Goal: Navigation & Orientation: Find specific page/section

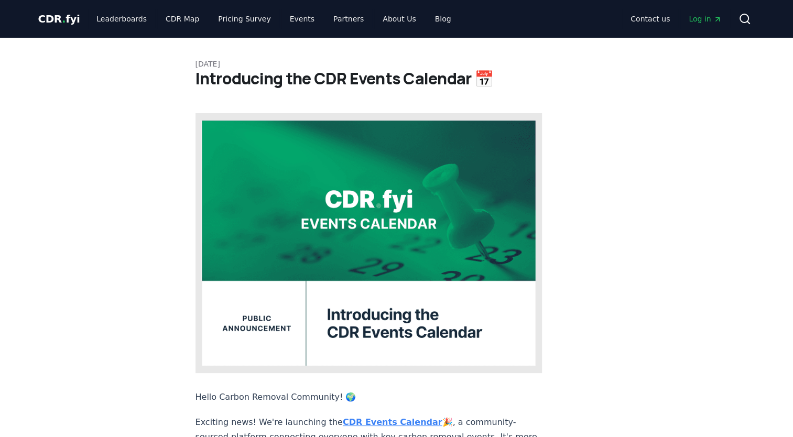
click at [364, 417] on strong "CDR Events Calendar" at bounding box center [393, 422] width 100 height 10
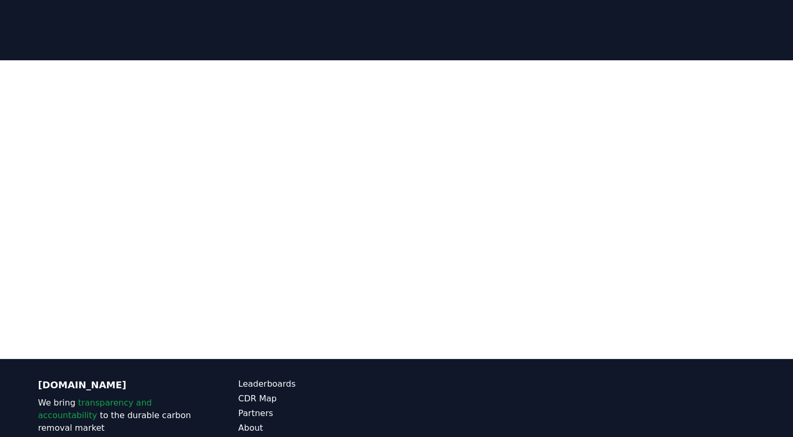
scroll to position [185, 0]
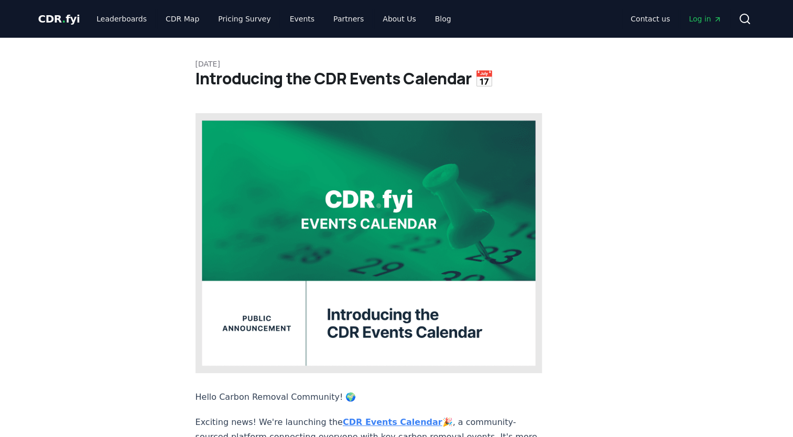
click at [373, 417] on strong "CDR Events Calendar" at bounding box center [393, 422] width 100 height 10
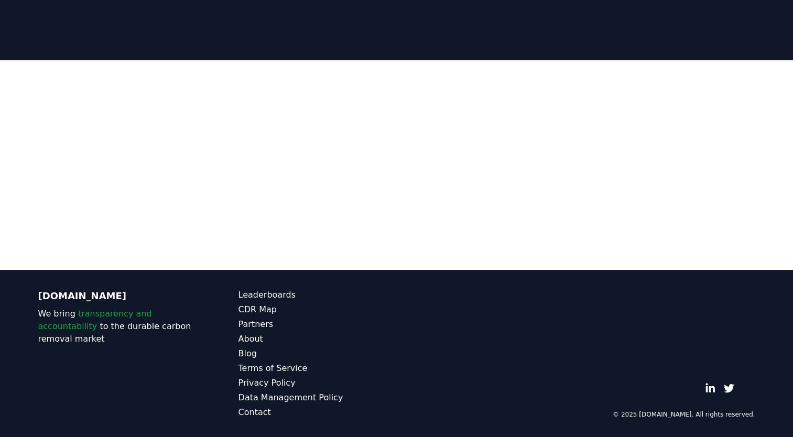
scroll to position [187, 0]
